Goal: Transaction & Acquisition: Purchase product/service

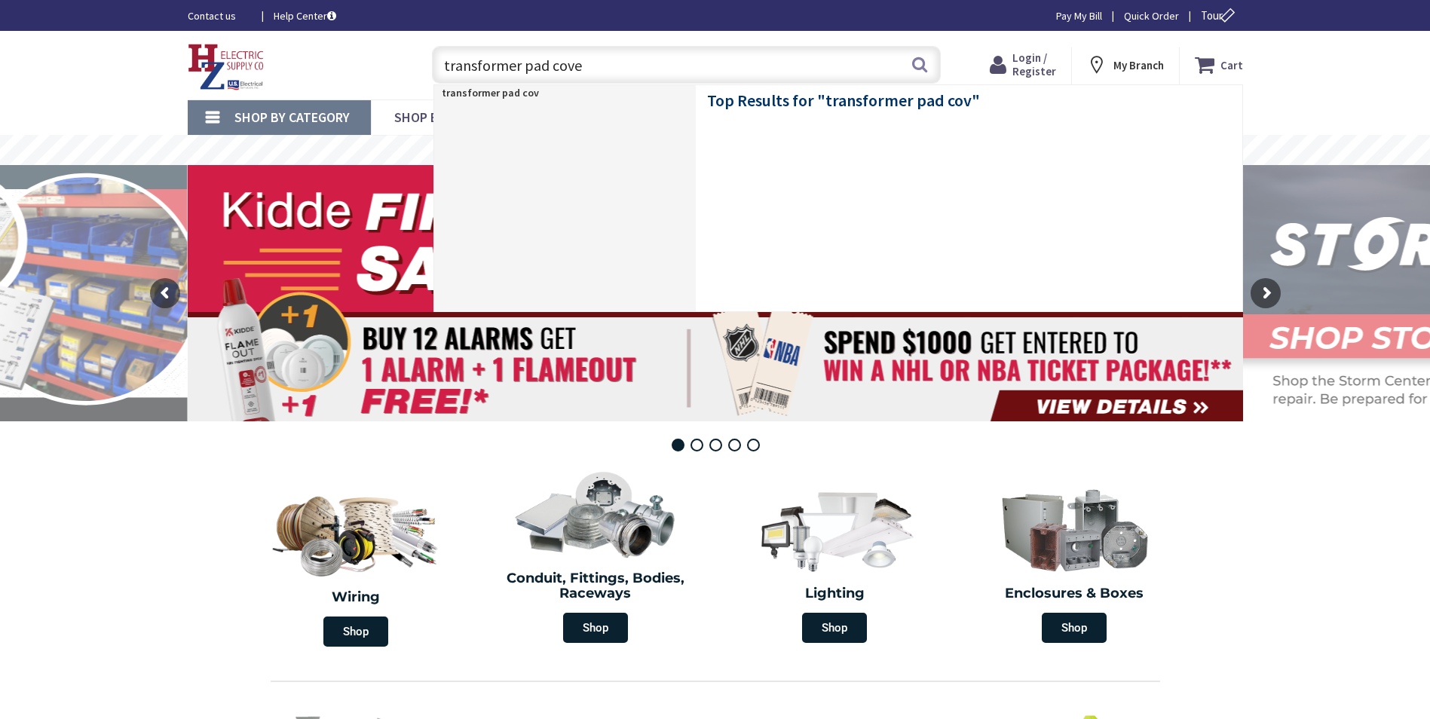
type input "transformer pad cover"
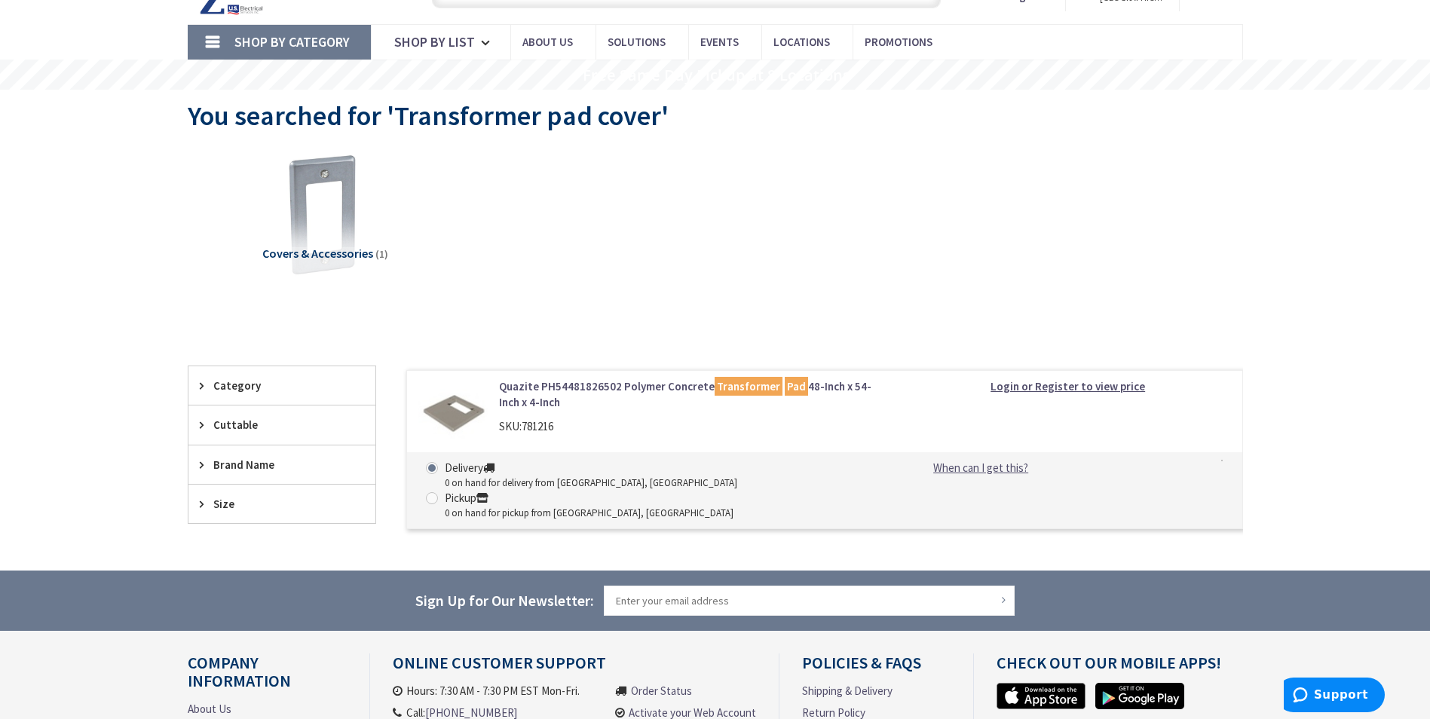
click at [608, 390] on link "Quazite PH54481826502 Polymer Concrete Transformer Pad 48-Inch x 54-Inch x 4-In…" at bounding box center [691, 394] width 384 height 32
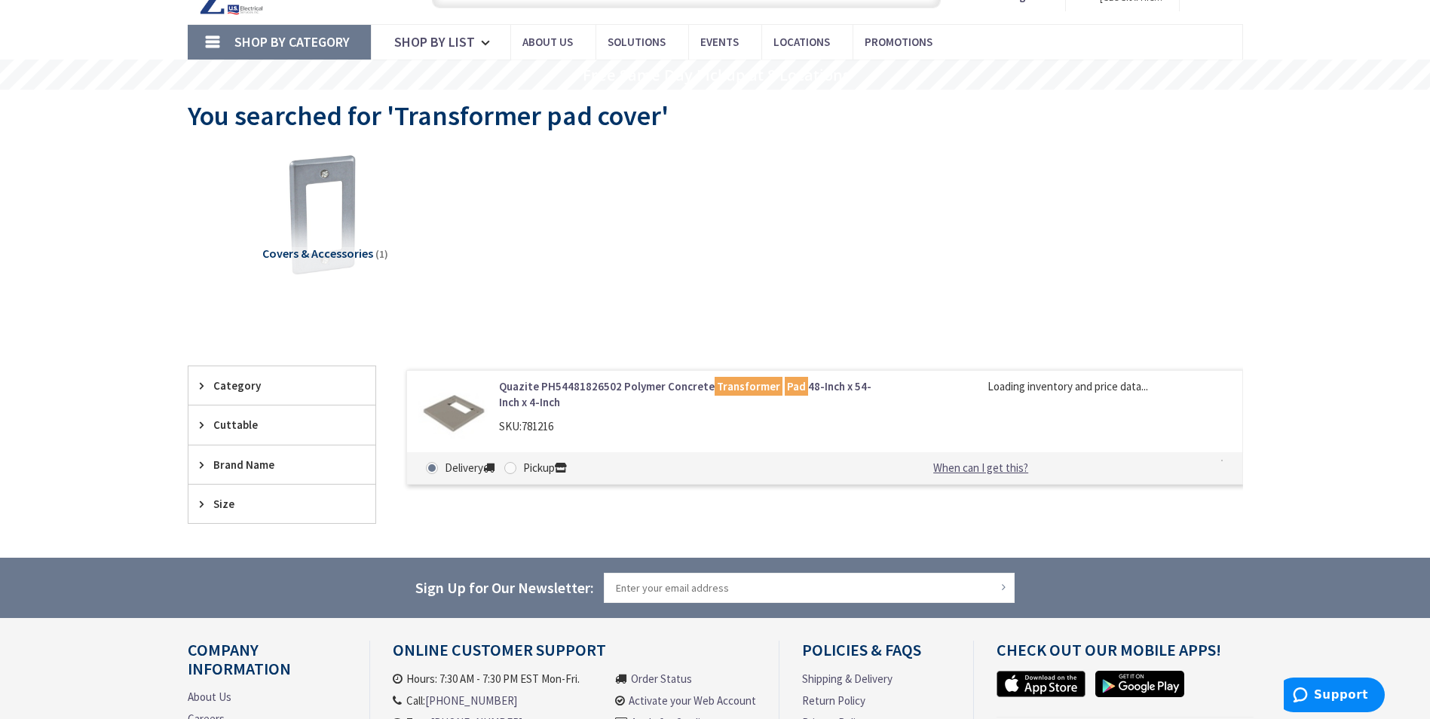
scroll to position [151, 0]
